Goal: Task Accomplishment & Management: Use online tool/utility

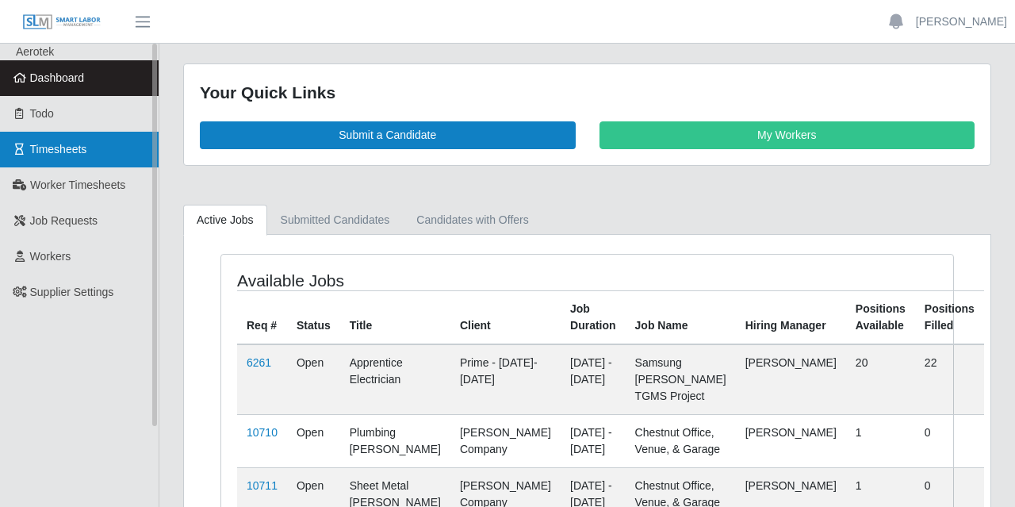
click at [55, 157] on link "Timesheets" at bounding box center [79, 150] width 159 height 36
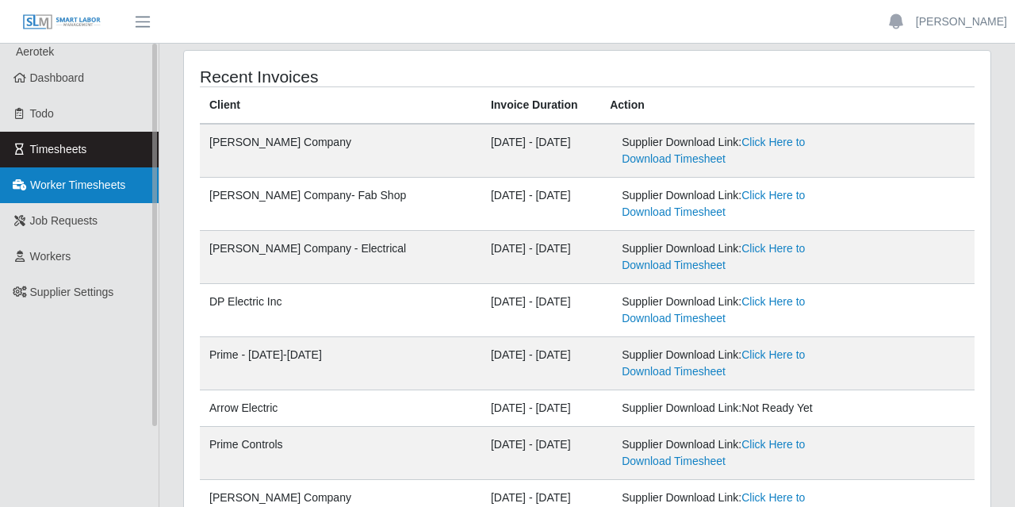
click at [101, 185] on span "Worker Timesheets" at bounding box center [77, 184] width 95 height 13
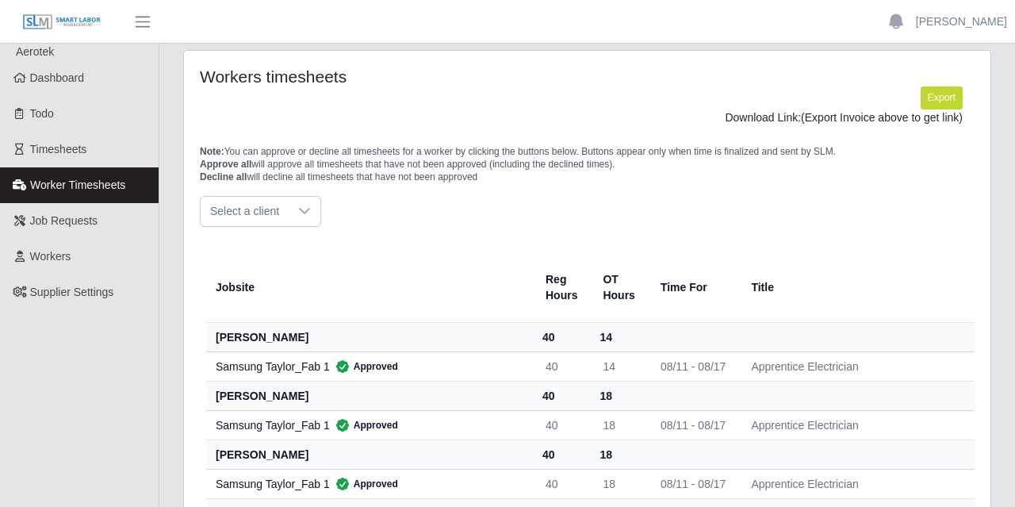
click at [283, 220] on span "Select a client" at bounding box center [245, 211] width 88 height 29
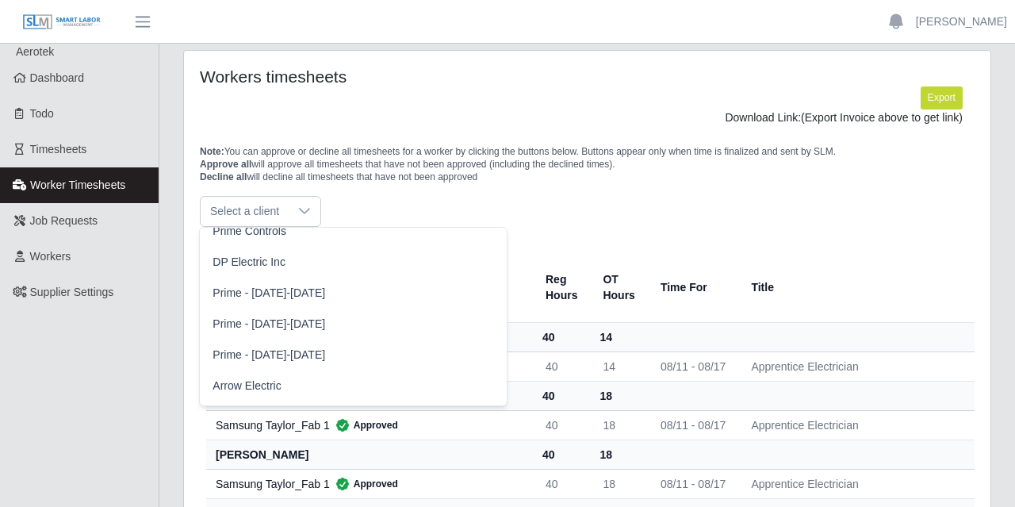
scroll to position [444, 0]
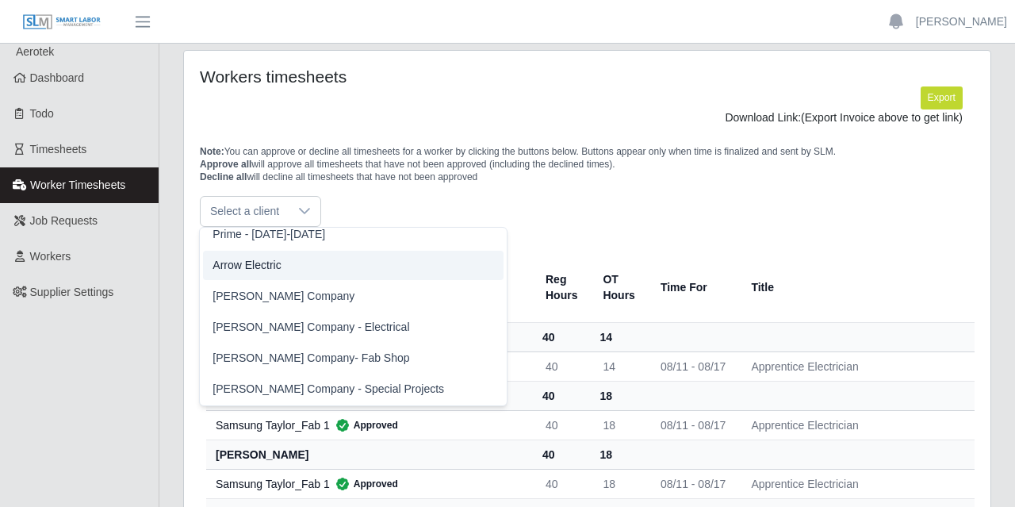
click at [259, 268] on span "Arrow Electric" at bounding box center [247, 265] width 68 height 17
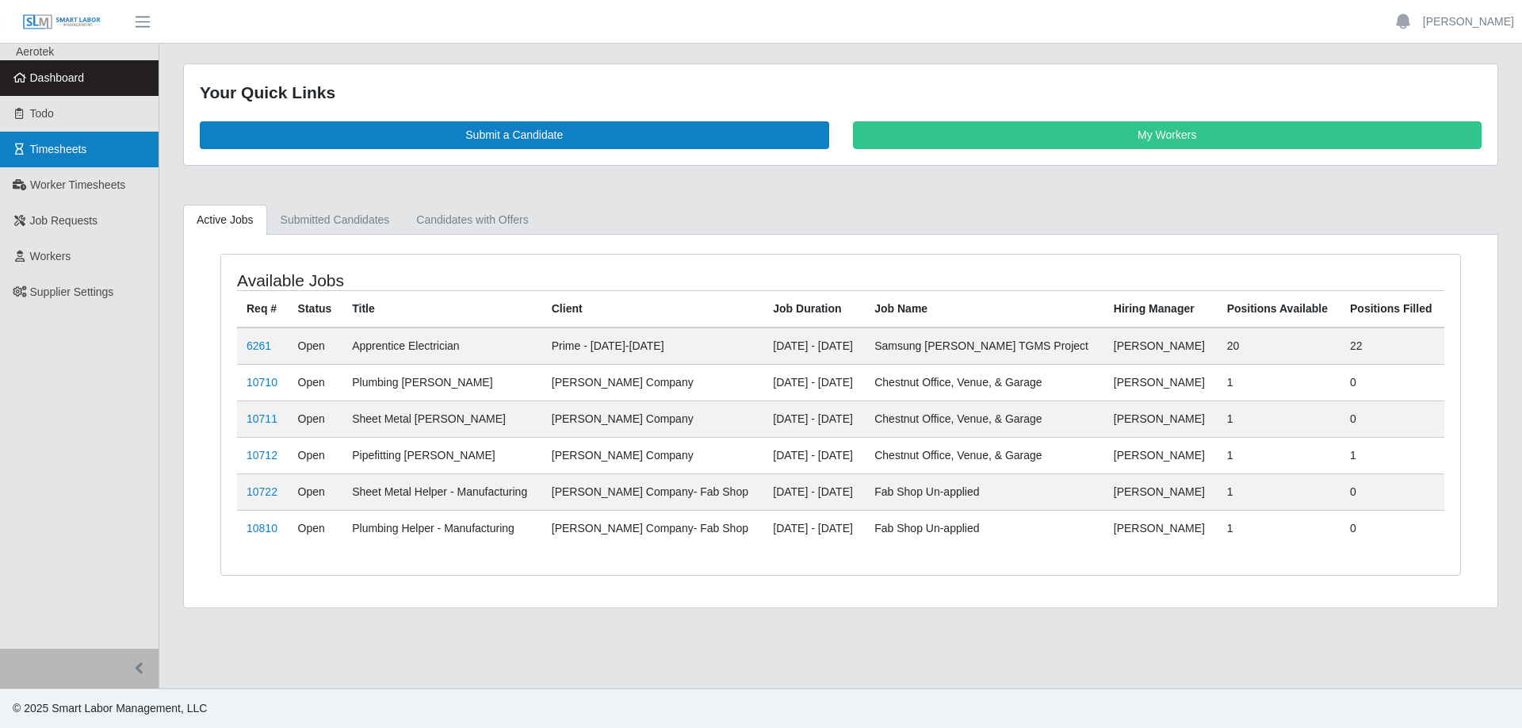
click at [67, 152] on span "Timesheets" at bounding box center [58, 149] width 57 height 13
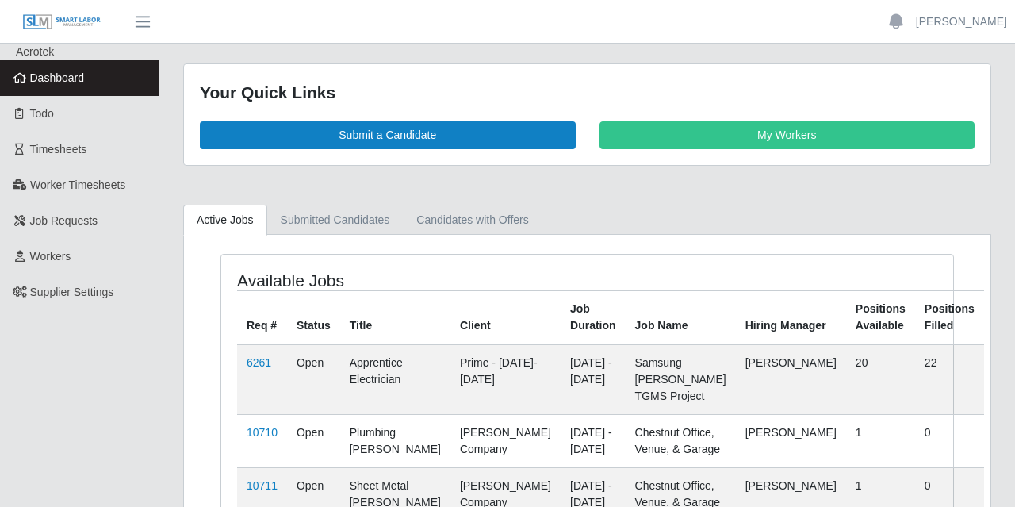
click at [68, 144] on span "Timesheets" at bounding box center [58, 149] width 57 height 13
